Goal: Task Accomplishment & Management: Understand process/instructions

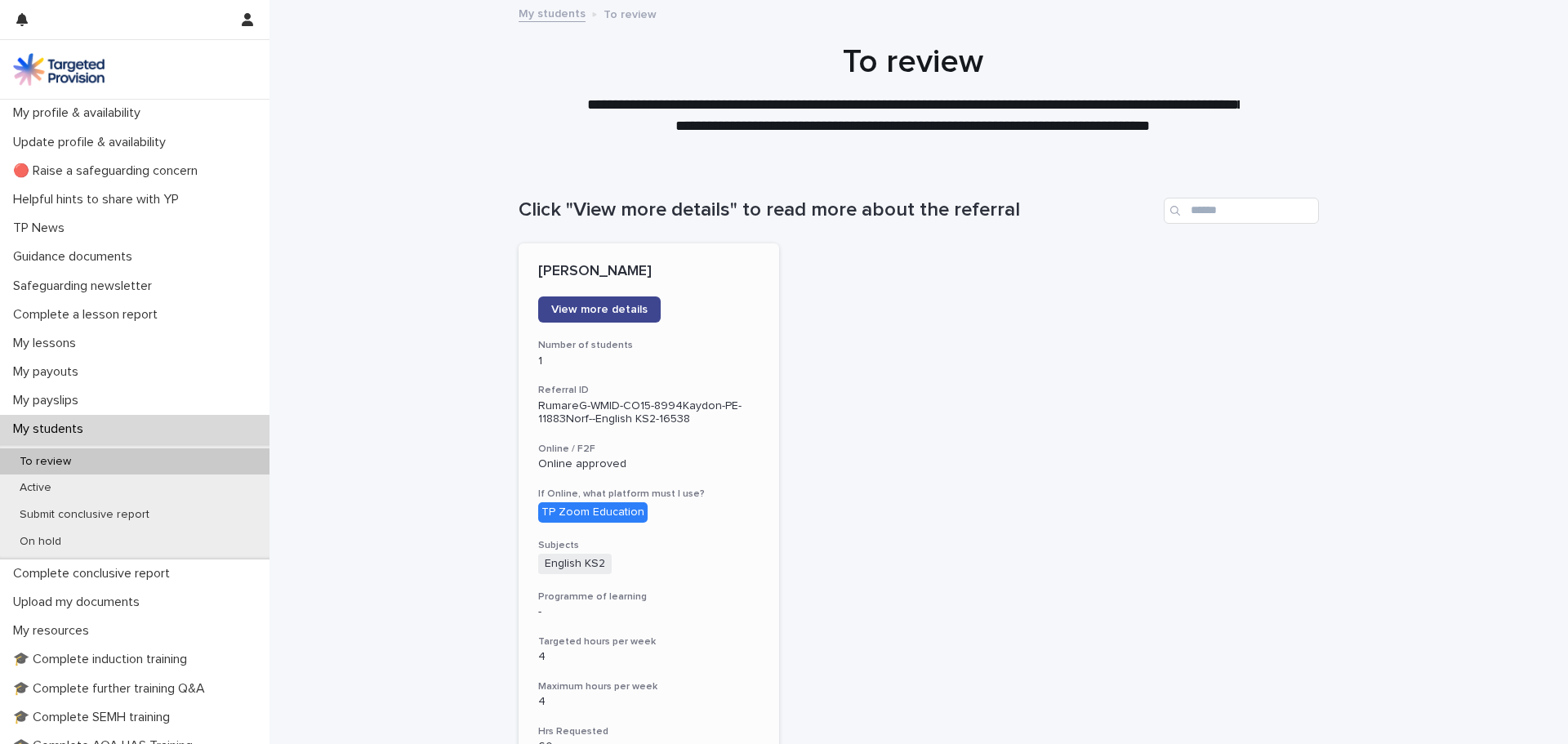
click at [610, 299] on link "View more details" at bounding box center [599, 309] width 122 height 26
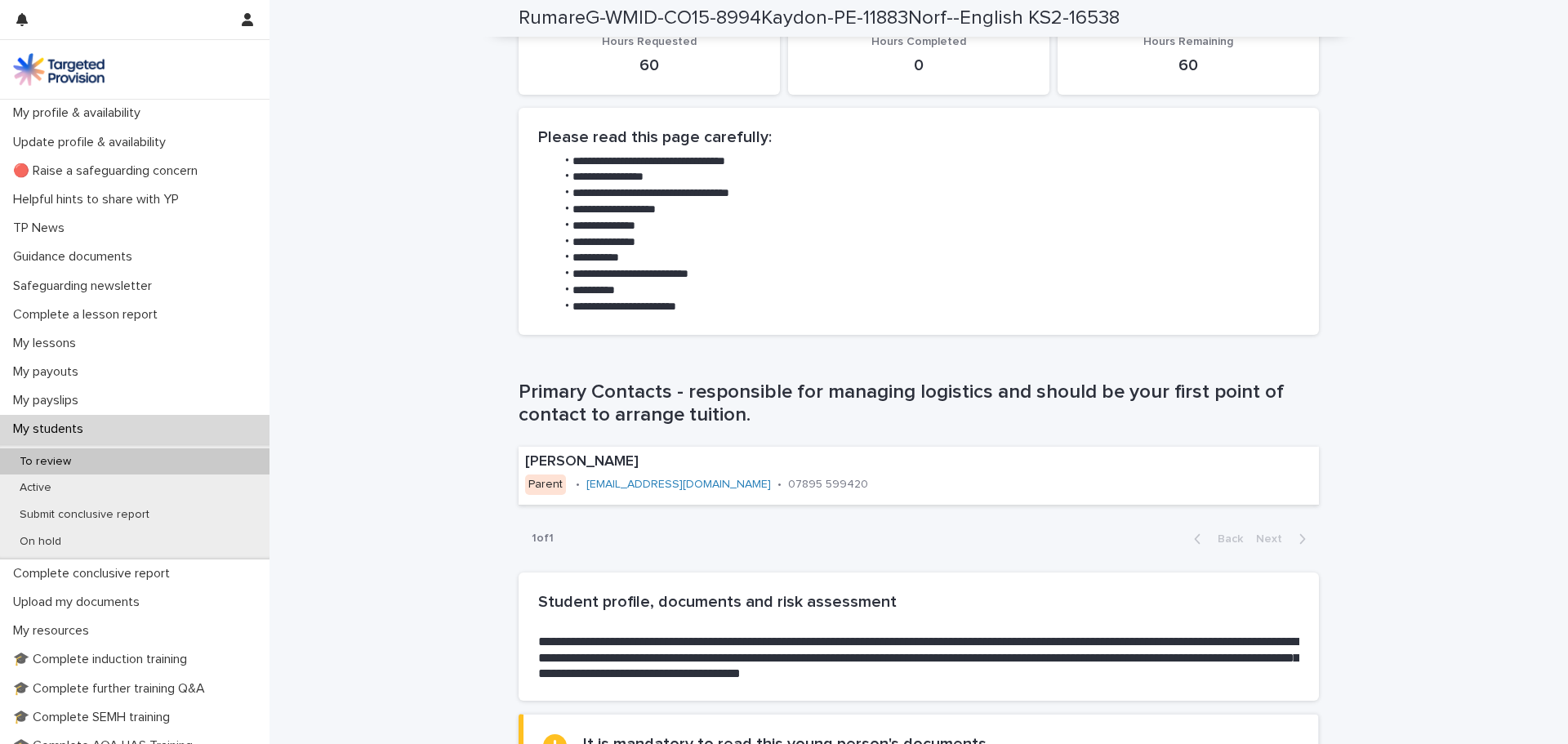
scroll to position [817, 0]
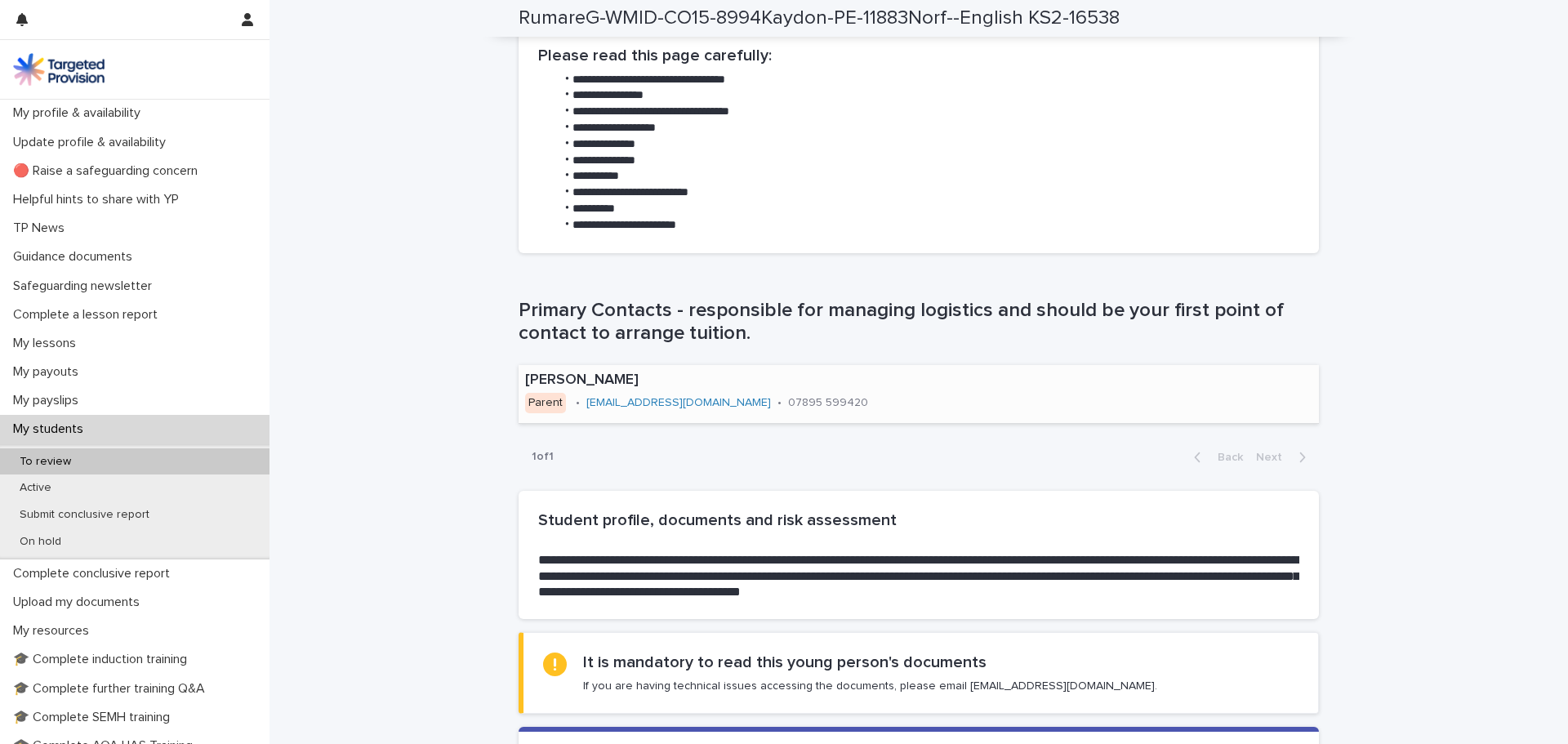
click at [829, 402] on div "[PERSON_NAME] Parent • [EMAIL_ADDRESS][DOMAIN_NAME] • 07895 599420" at bounding box center [754, 393] width 470 height 57
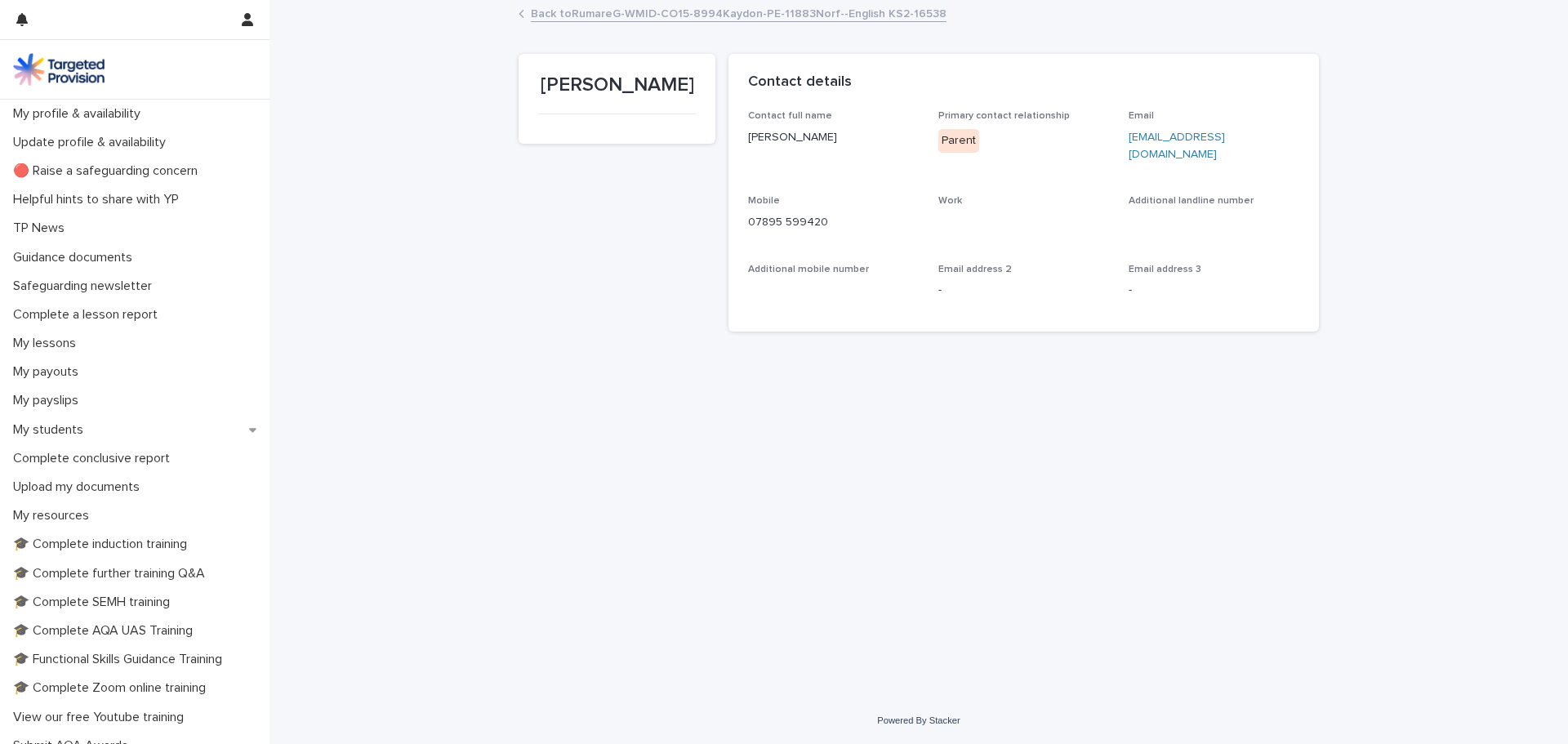
click at [676, 12] on link "Back to RumareG-WMID-CO15-8994Kaydon-PE-11883Norf--English KS2-16538" at bounding box center [738, 12] width 416 height 19
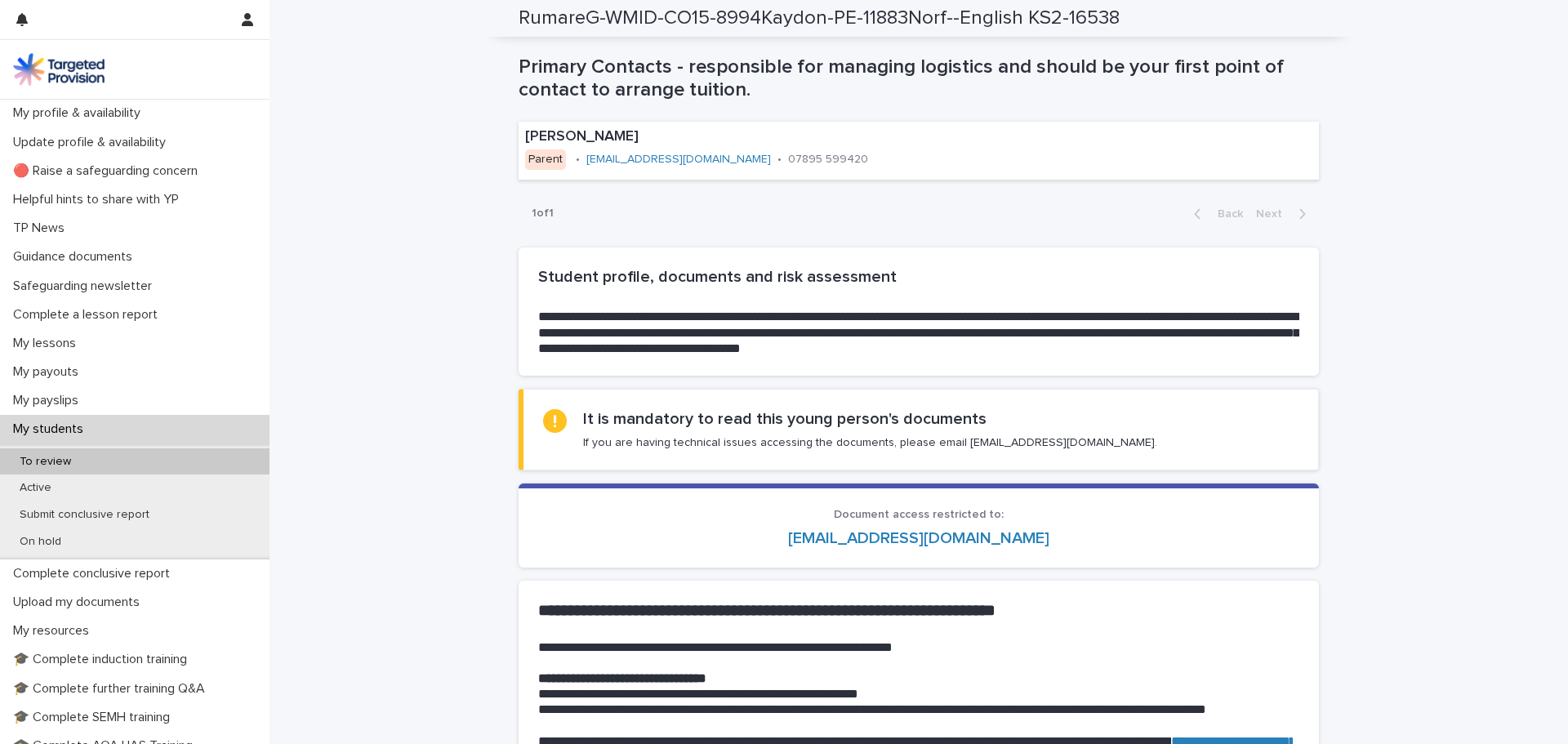
scroll to position [1062, 0]
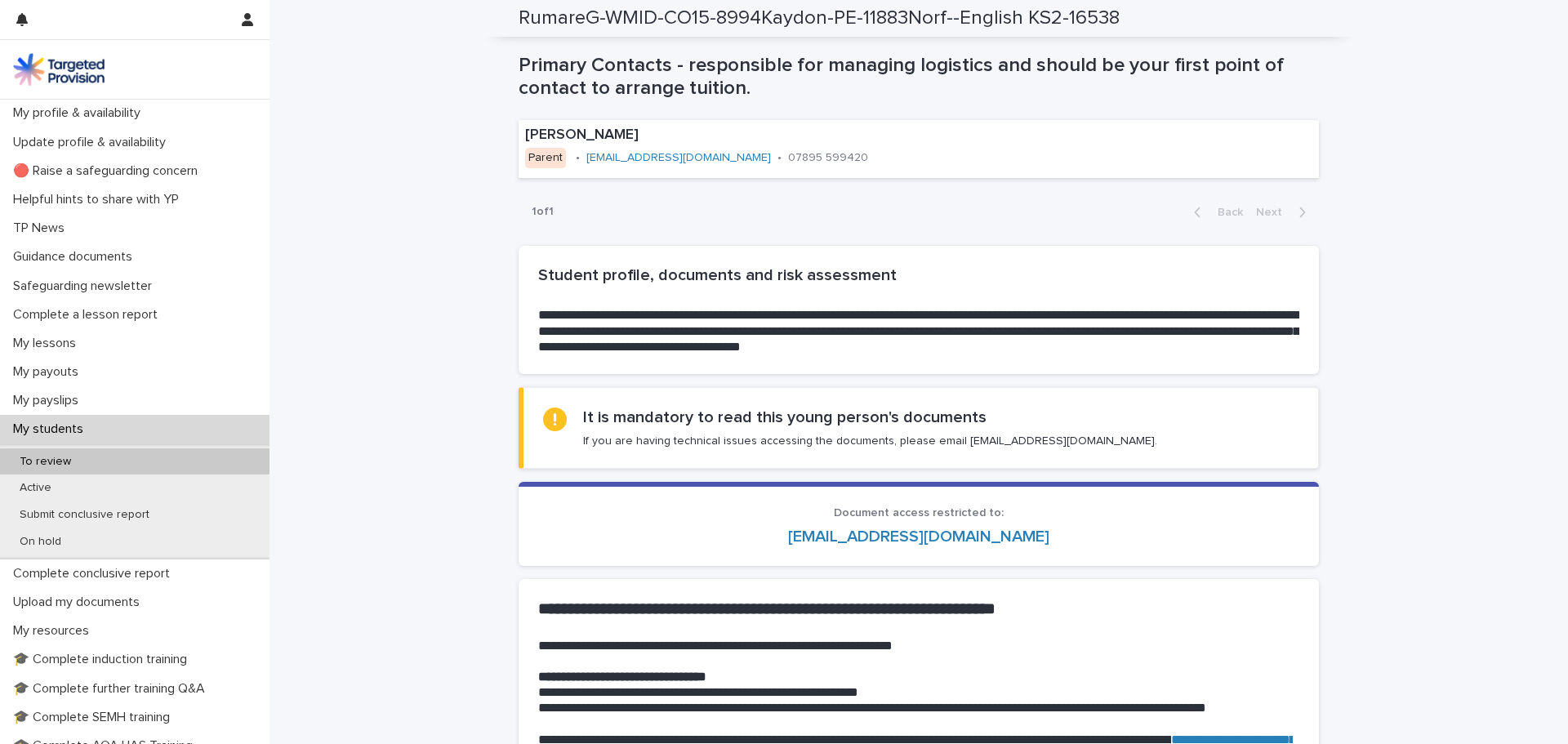
click at [809, 432] on div "It is mandatory to read this young person's documents If you are having technic…" at bounding box center [869, 427] width 574 height 41
click at [981, 322] on h2 "**********" at bounding box center [918, 331] width 761 height 47
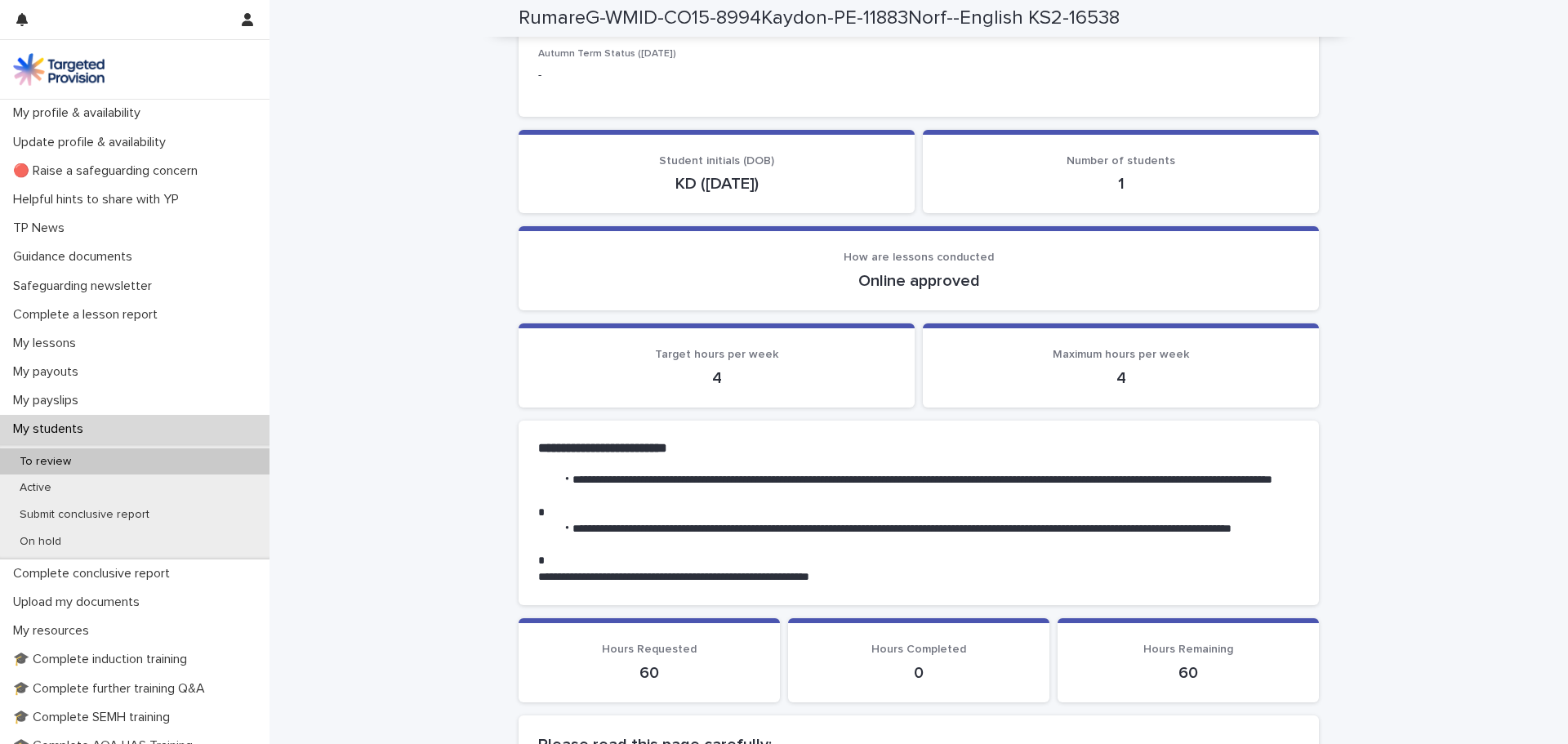
scroll to position [0, 0]
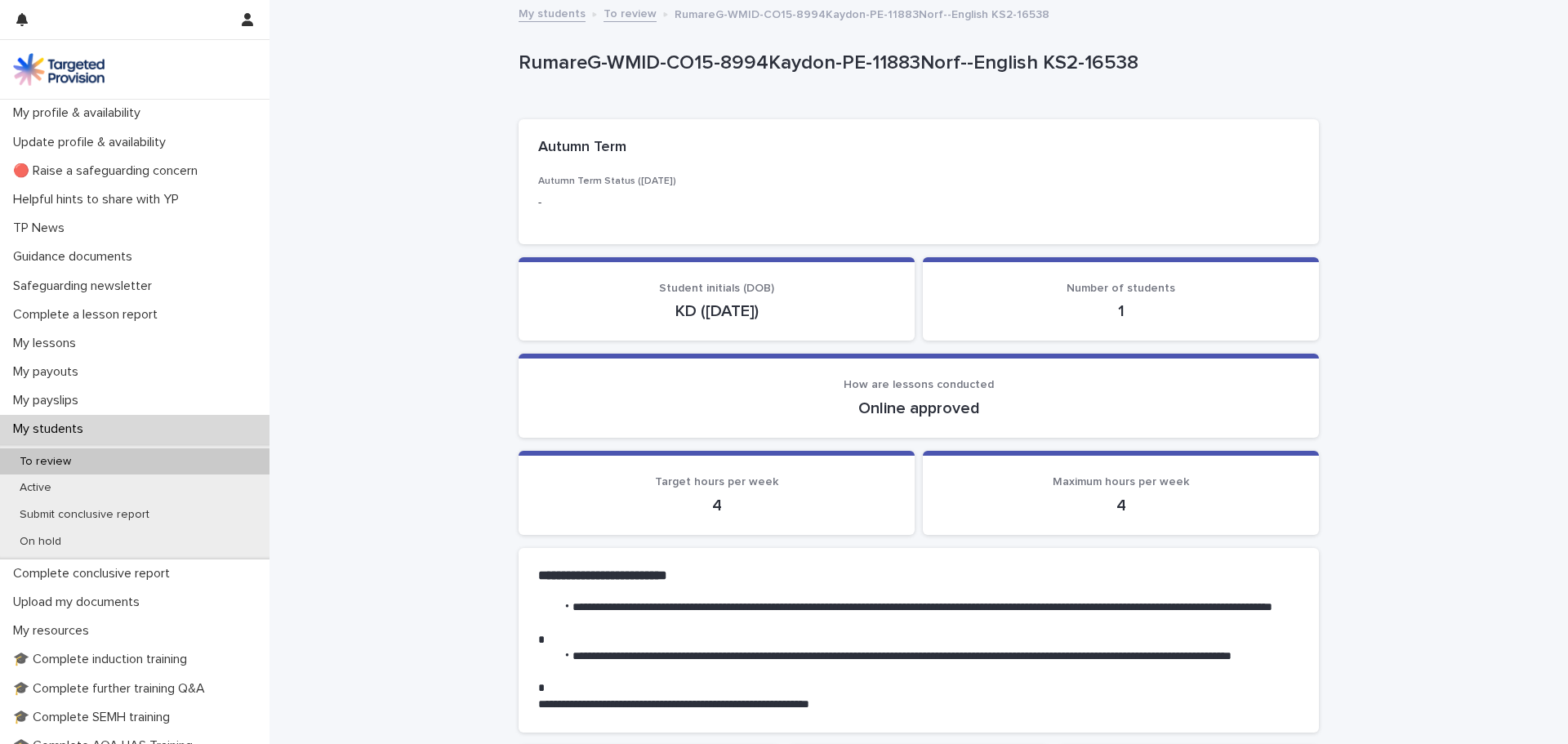
click at [722, 288] on span "Student initials (DOB)" at bounding box center [716, 288] width 115 height 12
click at [978, 312] on p "1" at bounding box center [1121, 312] width 356 height 20
drag, startPoint x: 917, startPoint y: 395, endPoint x: 751, endPoint y: 494, distance: 193.3
click at [913, 398] on div "How are lessons conducted Online approved" at bounding box center [918, 398] width 761 height 40
click at [751, 497] on p "4" at bounding box center [716, 506] width 356 height 20
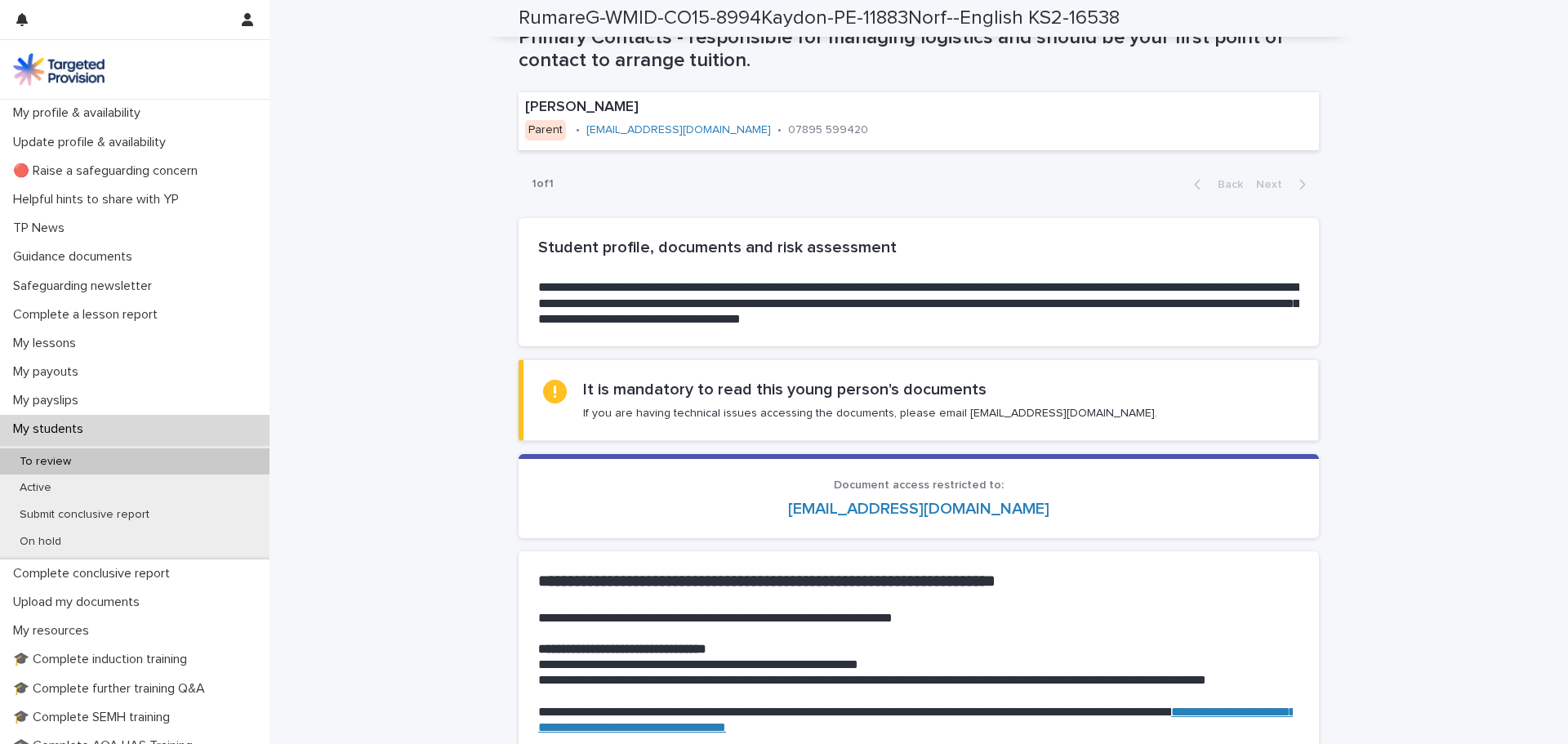
scroll to position [899, 0]
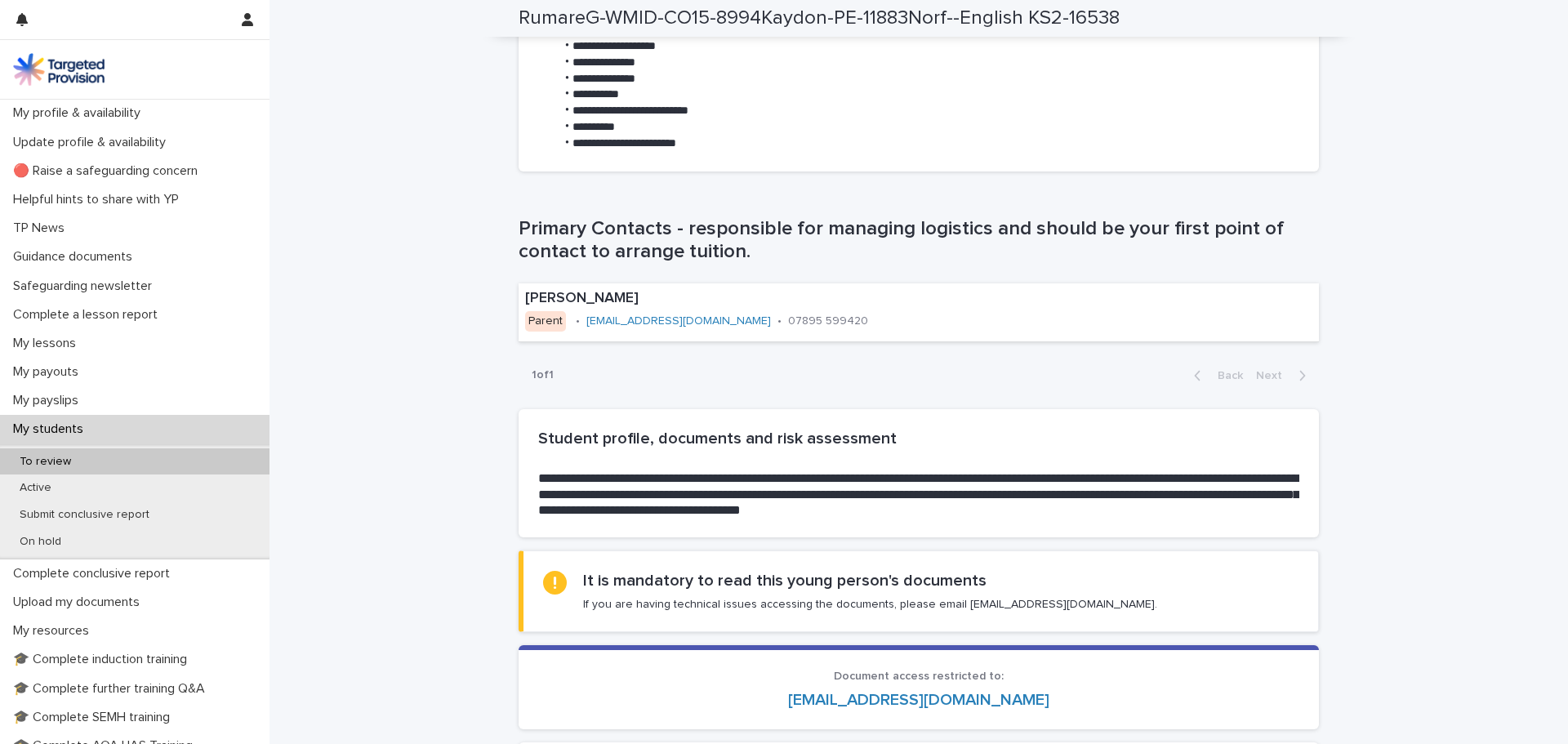
click at [709, 478] on h2 "**********" at bounding box center [918, 494] width 761 height 47
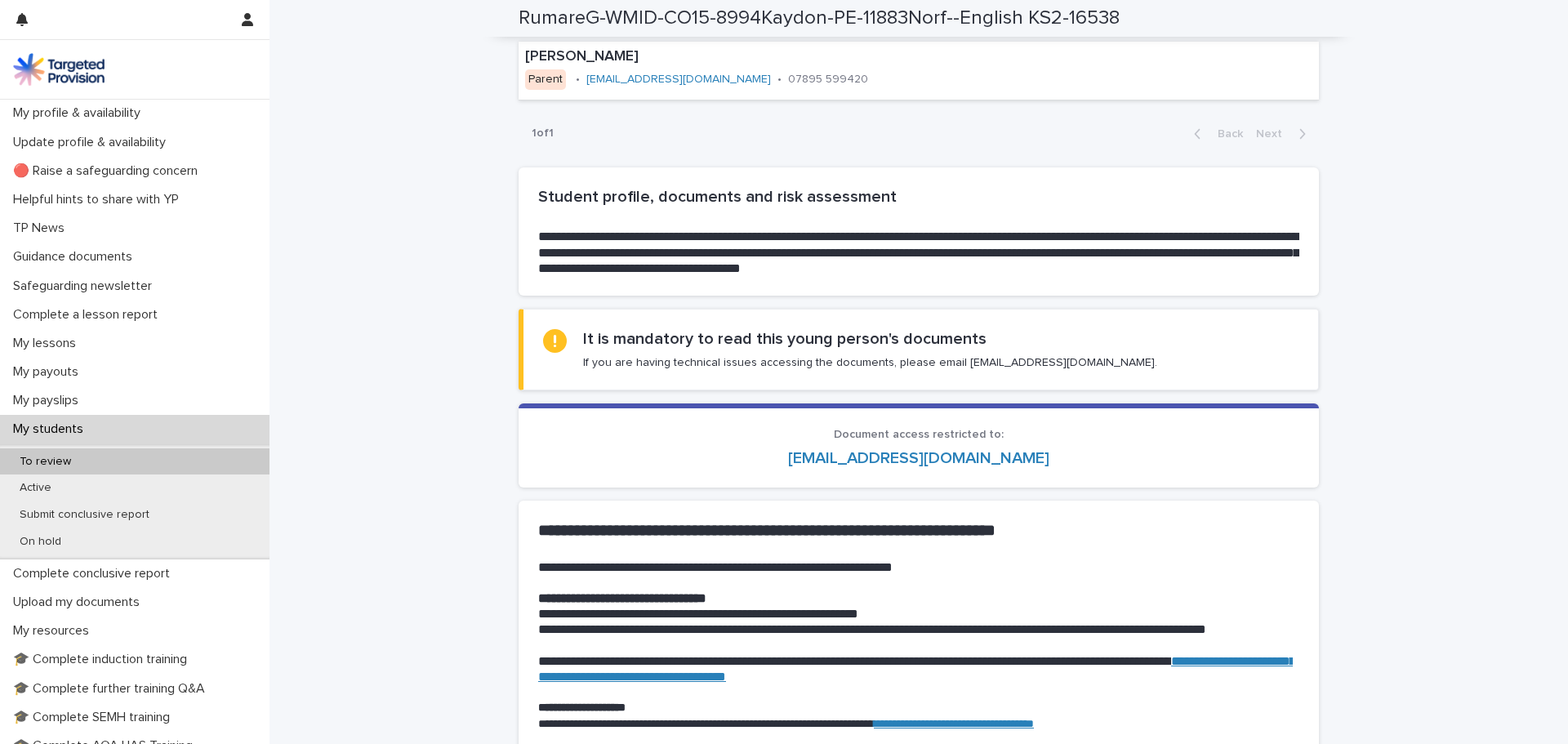
scroll to position [1144, 0]
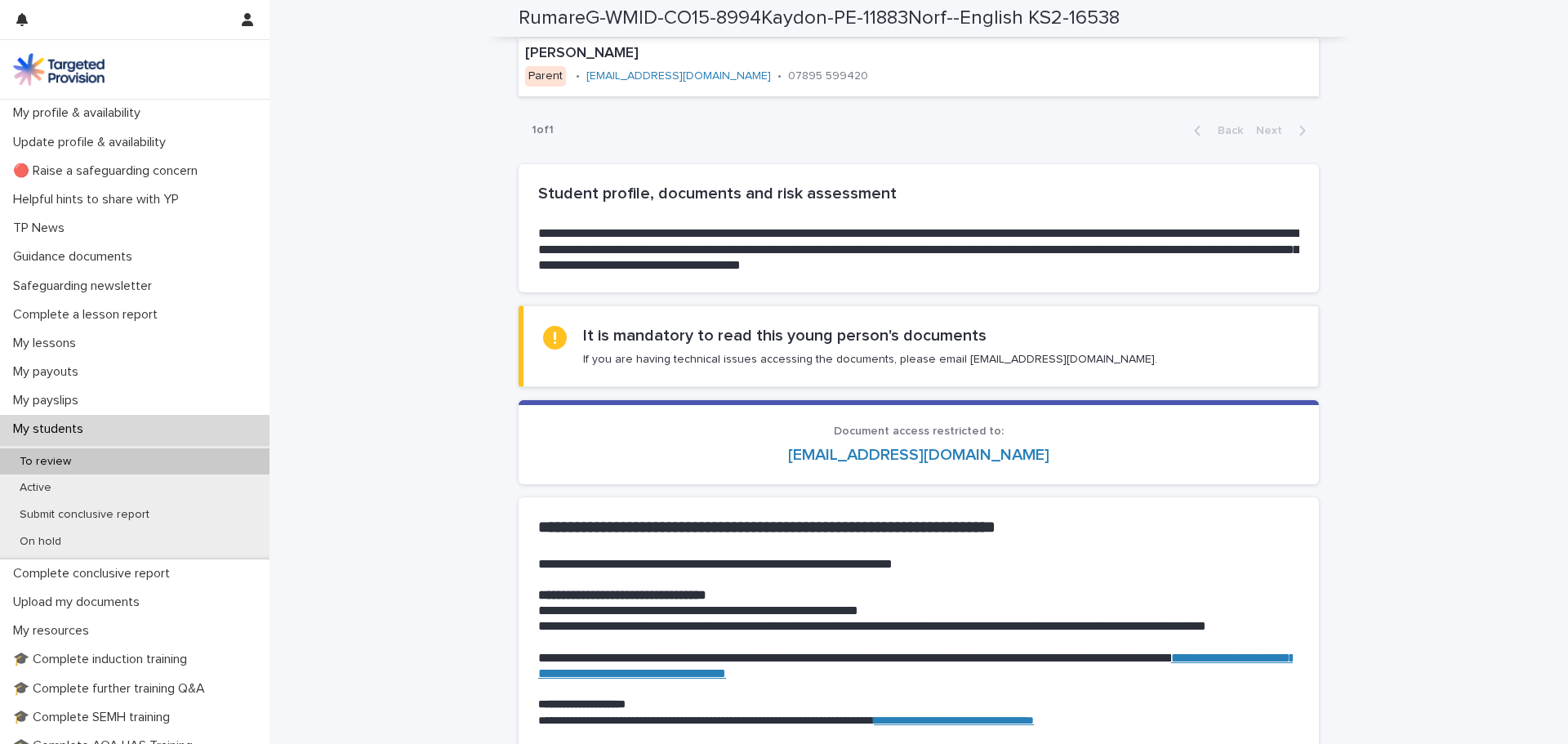
click at [712, 349] on div "It is mandatory to read this young person's documents If you are having technic…" at bounding box center [869, 346] width 574 height 41
click at [712, 424] on section "Document access restricted to: [EMAIL_ADDRESS][DOMAIN_NAME]" at bounding box center [918, 442] width 800 height 84
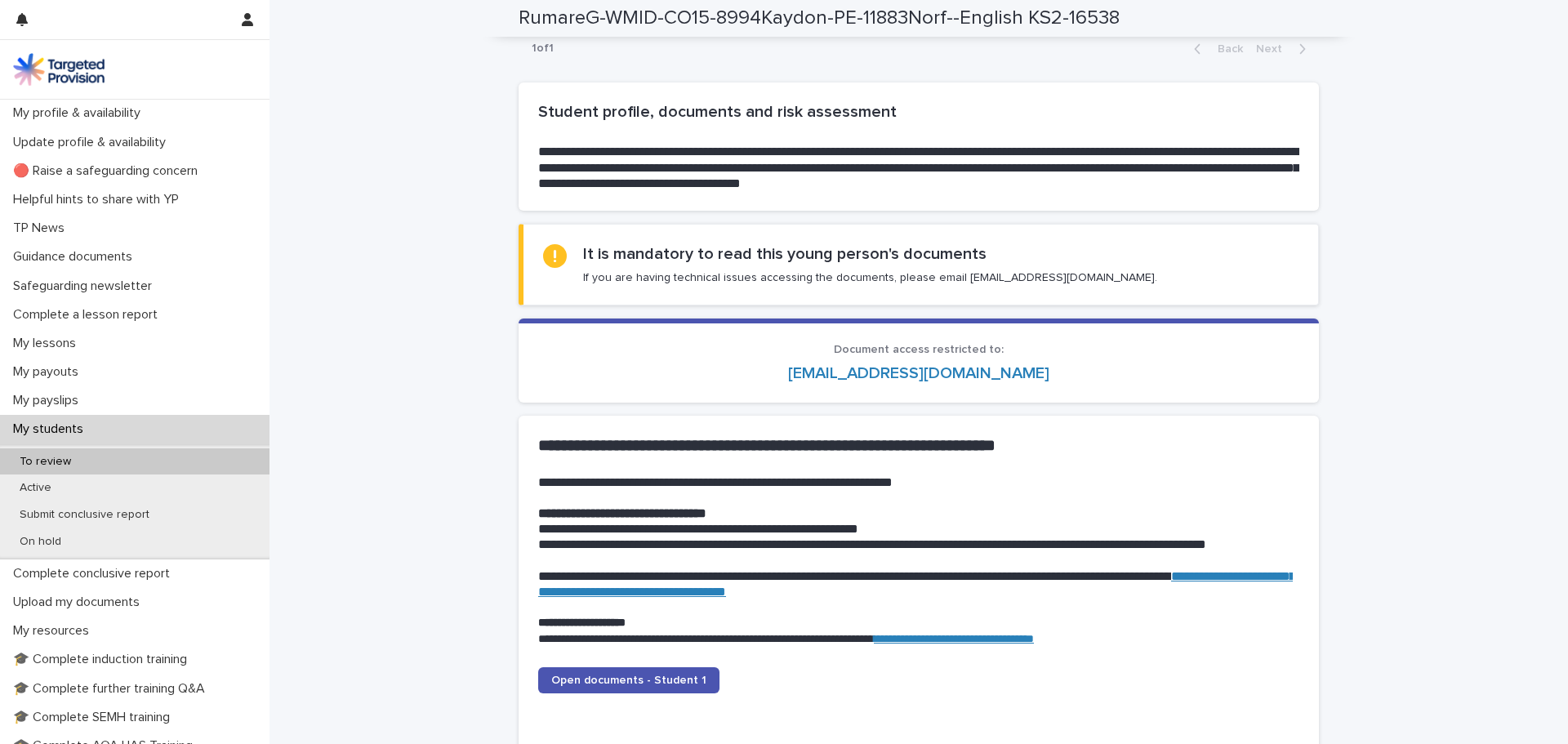
scroll to position [1307, 0]
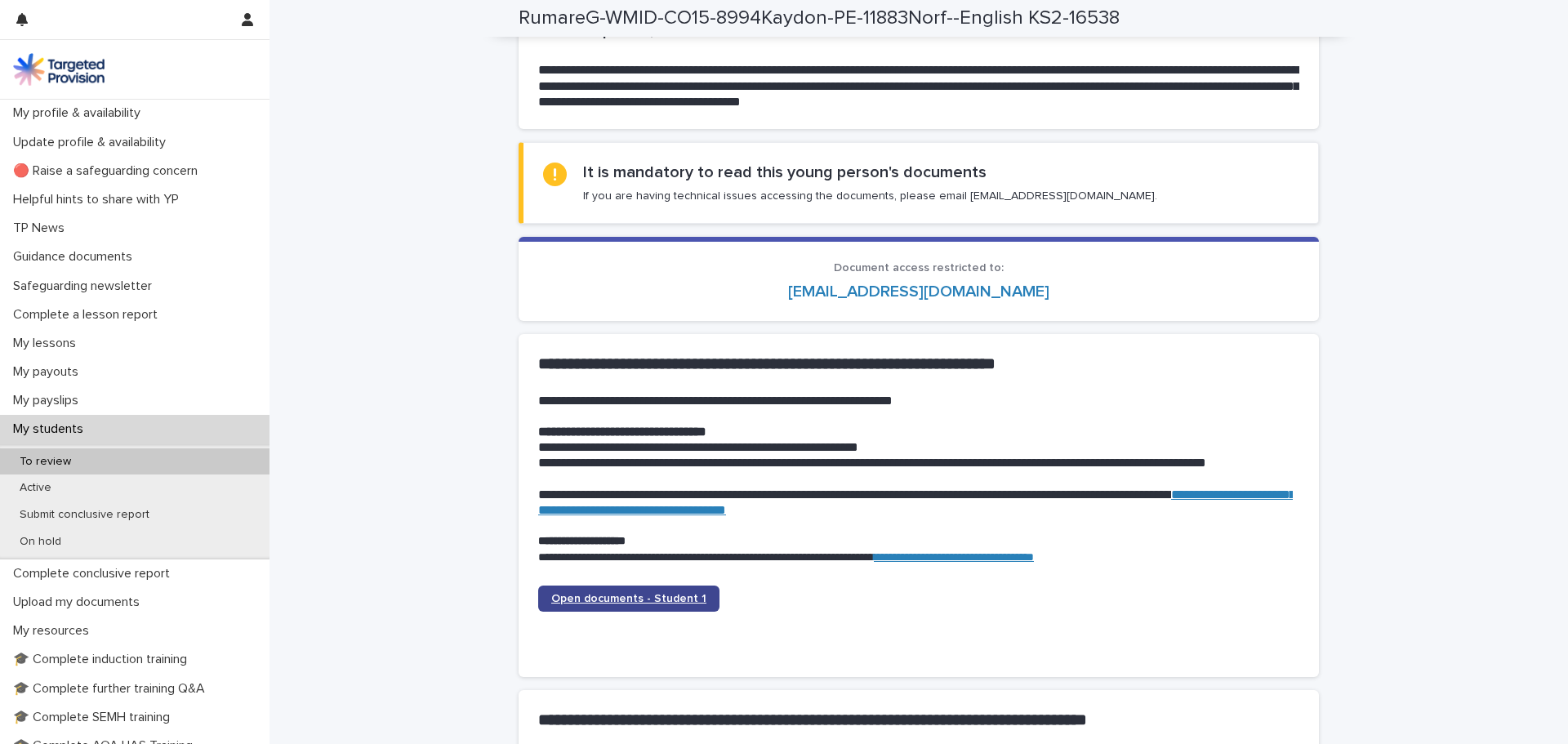
click at [619, 595] on span "Open documents - Student 1" at bounding box center [629, 599] width 155 height 12
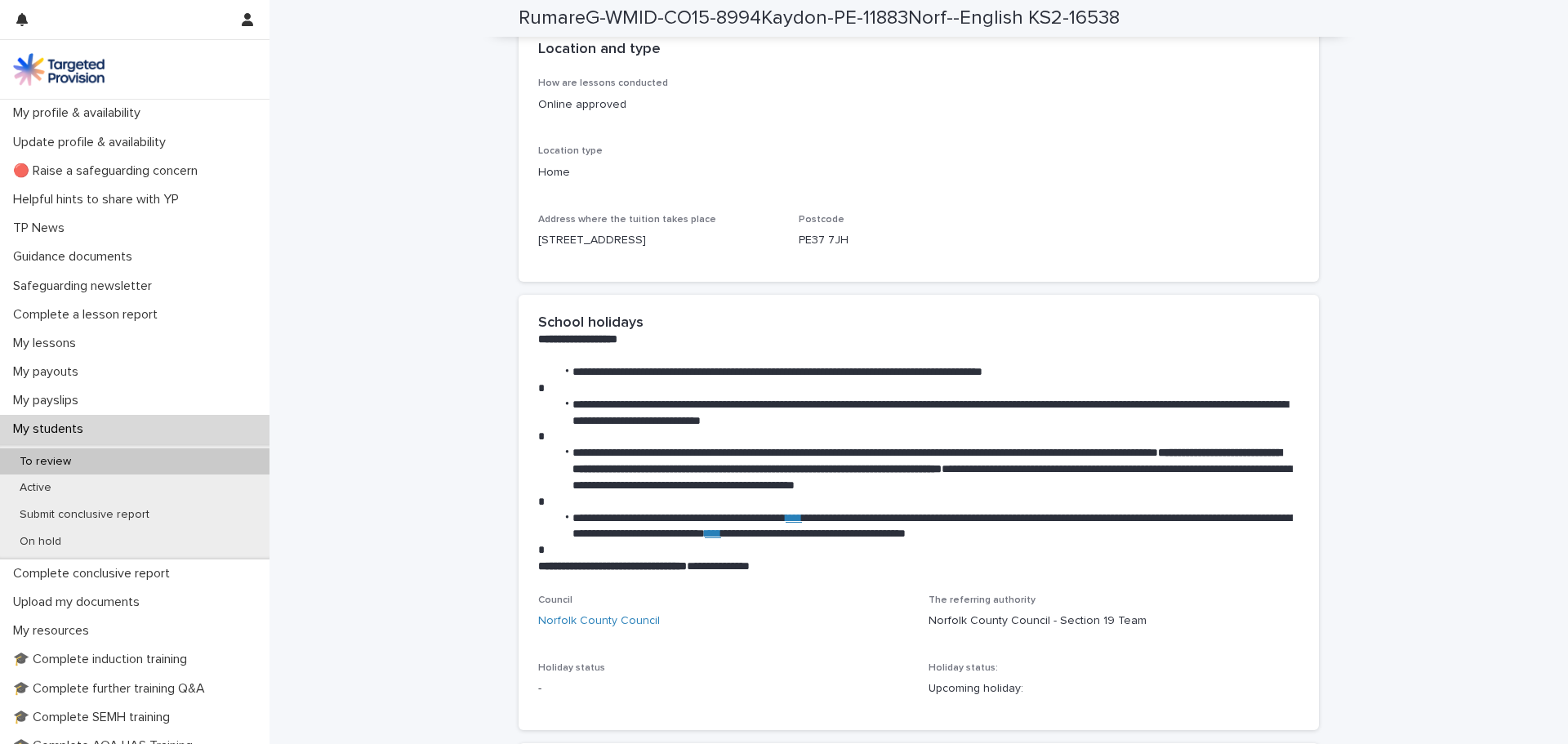
scroll to position [2287, 0]
